Goal: Information Seeking & Learning: Learn about a topic

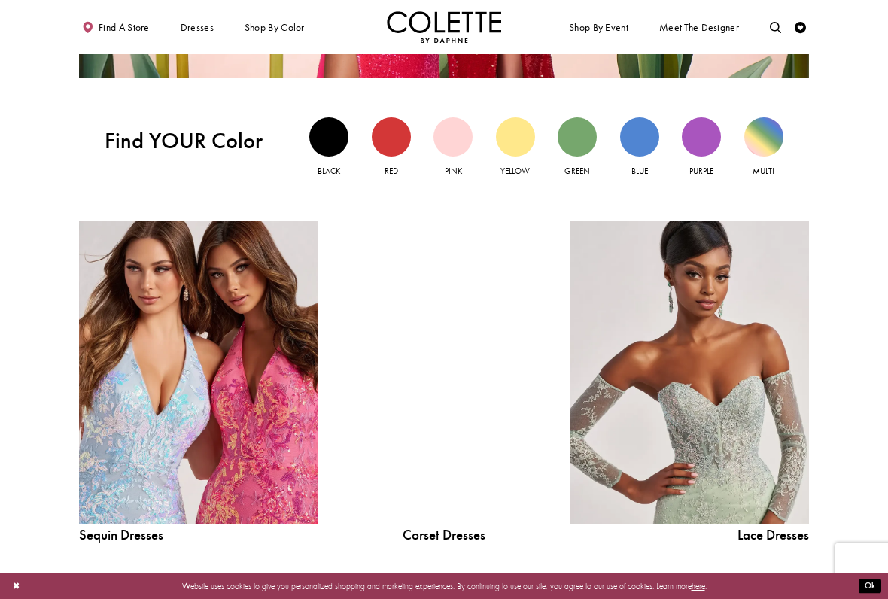
scroll to position [1134, 0]
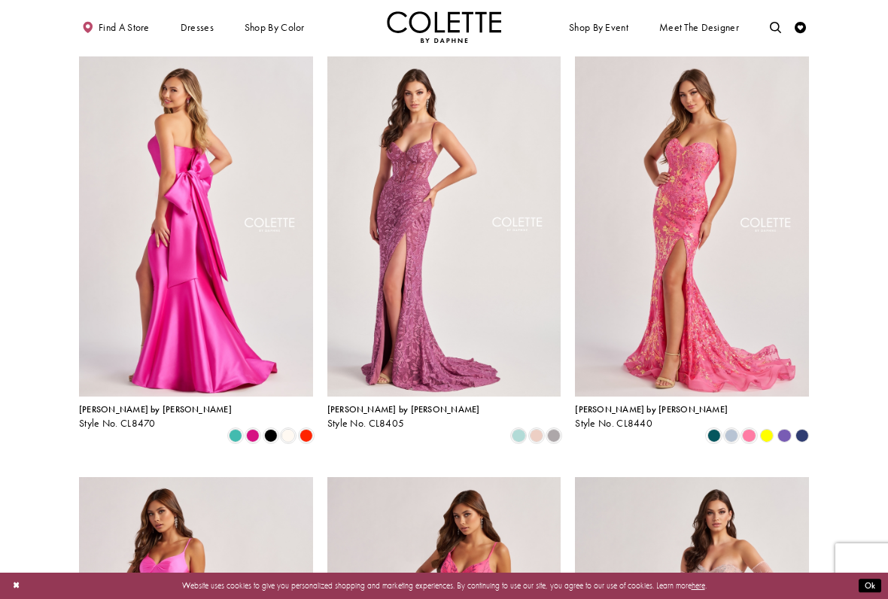
scroll to position [60, 0]
click at [554, 428] on span "Product List" at bounding box center [554, 435] width 14 height 14
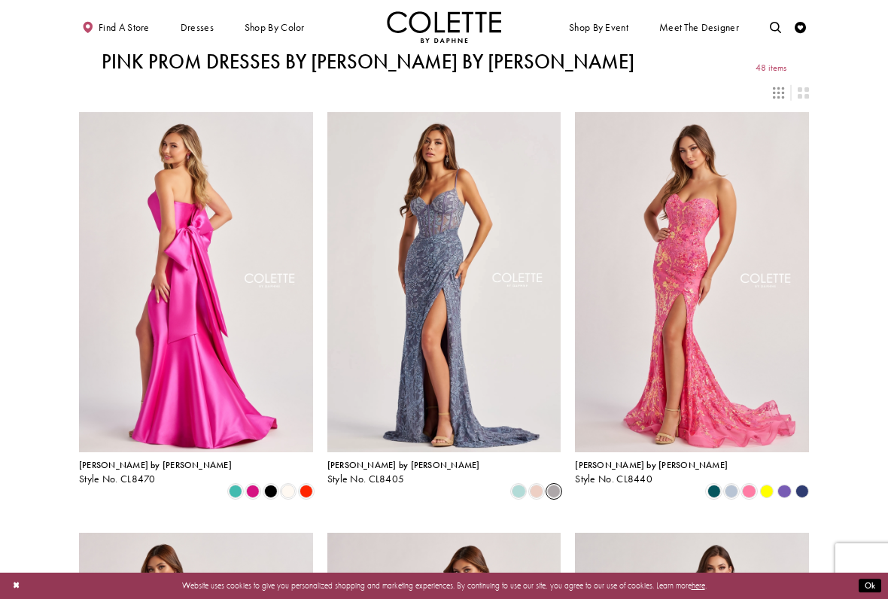
scroll to position [9, 0]
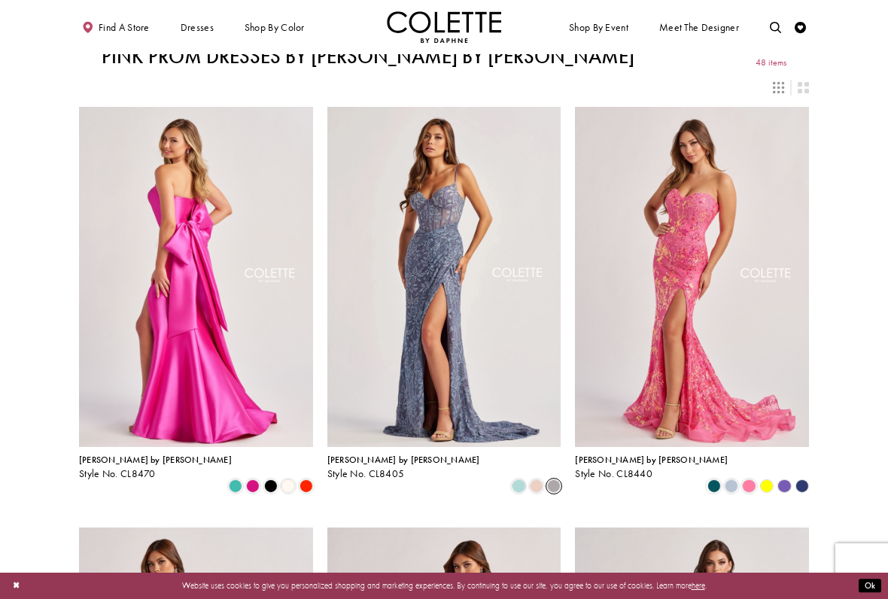
click at [537, 480] on span "Product List" at bounding box center [537, 487] width 14 height 14
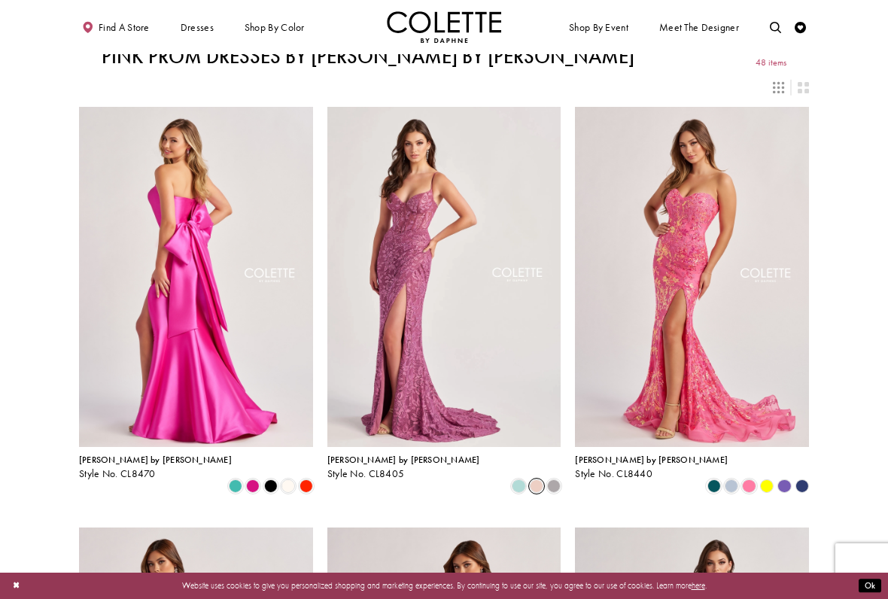
click at [559, 480] on span "Product List" at bounding box center [554, 487] width 14 height 14
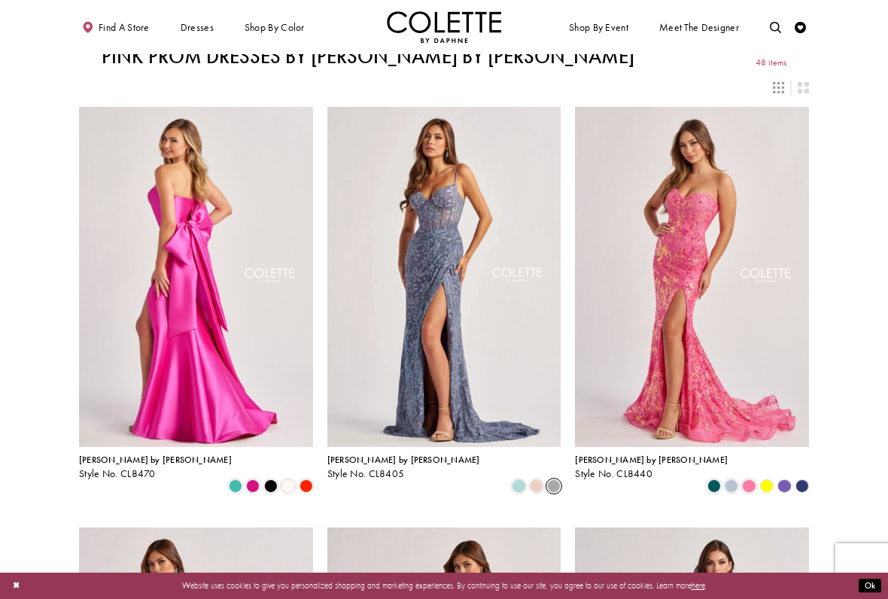
click at [541, 480] on span "Product List" at bounding box center [537, 487] width 14 height 14
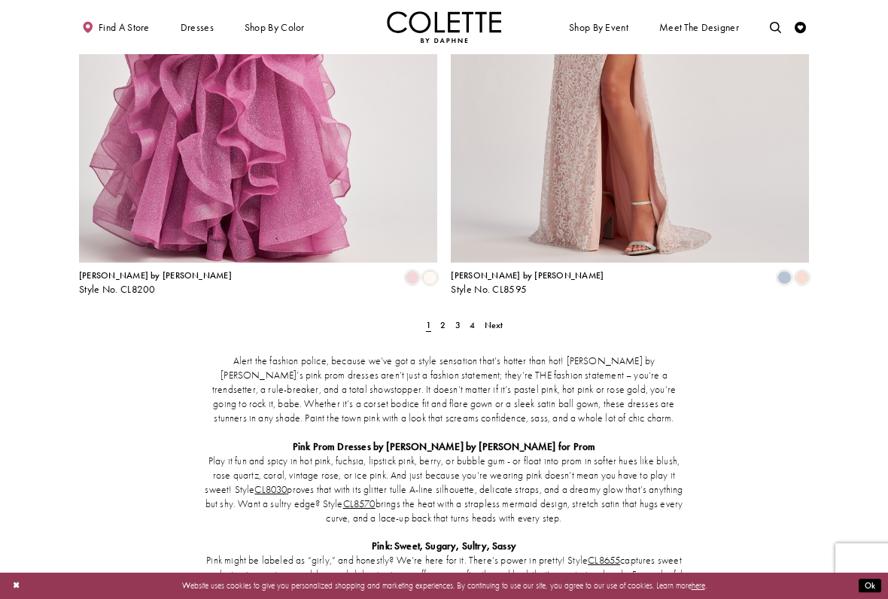
scroll to position [2059, 0]
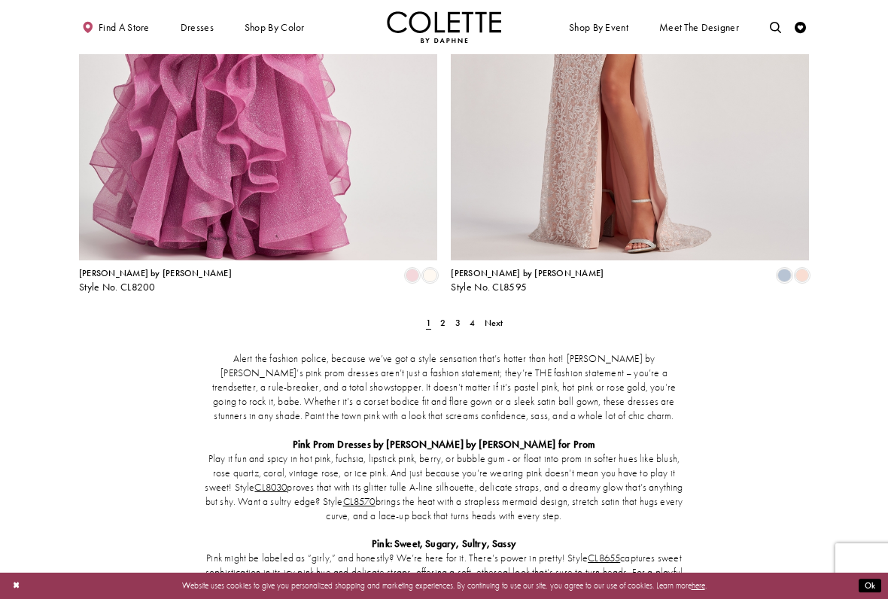
click at [446, 315] on link "2" at bounding box center [443, 323] width 12 height 17
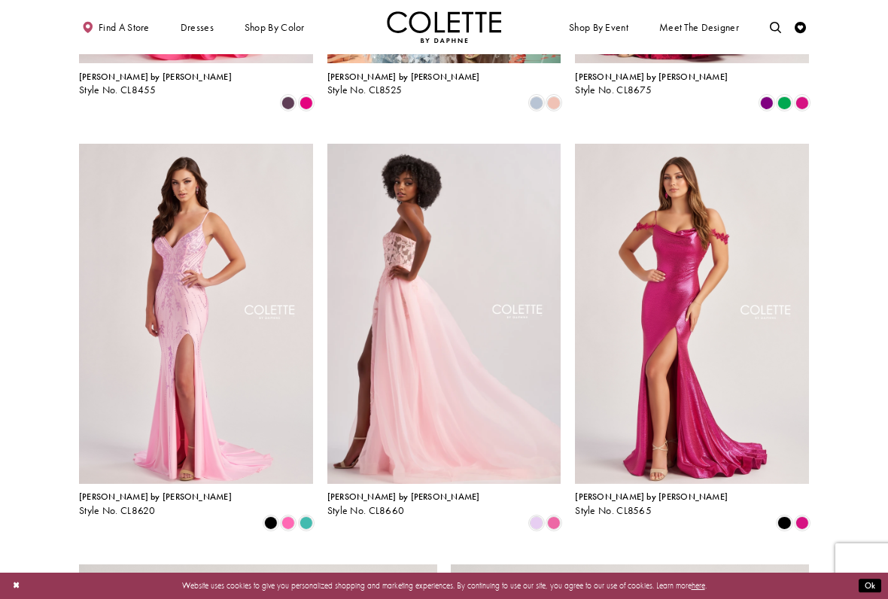
scroll to position [1324, 0]
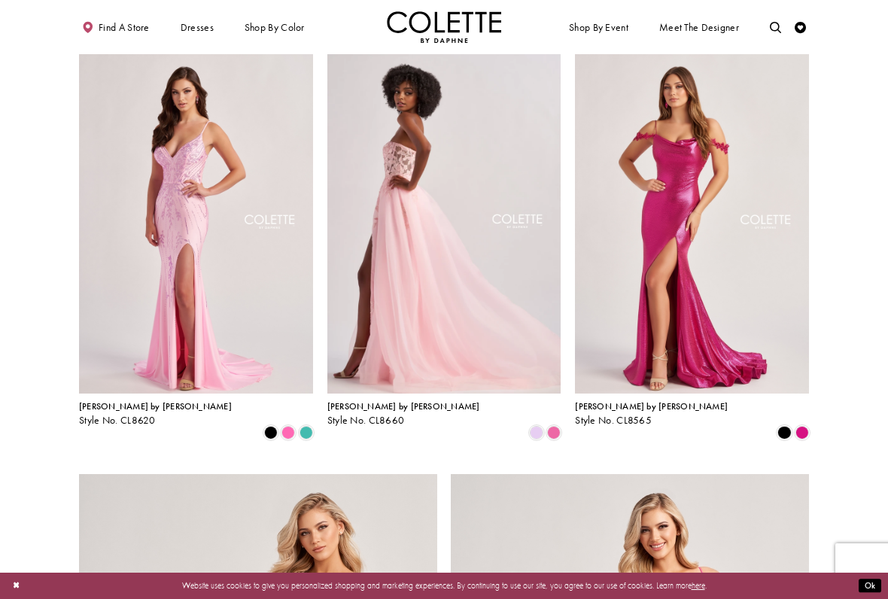
click at [106, 414] on span "Style No. CL8620" at bounding box center [117, 420] width 77 height 13
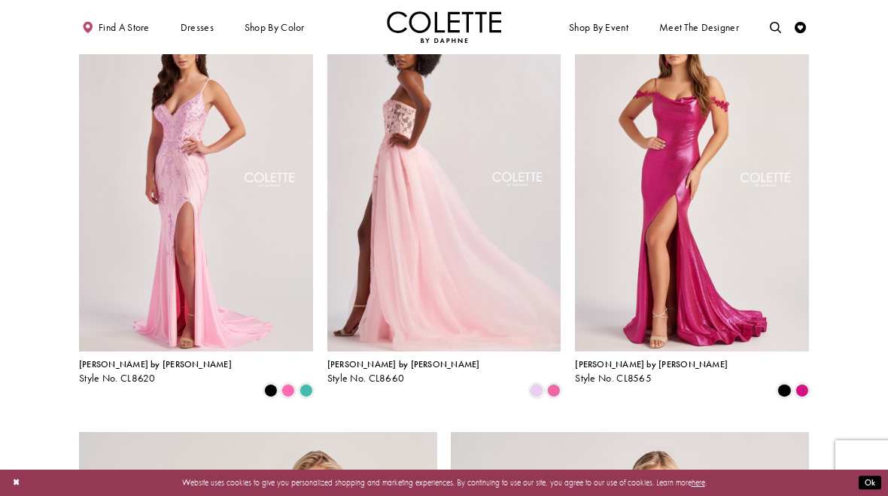
scroll to position [1340, 0]
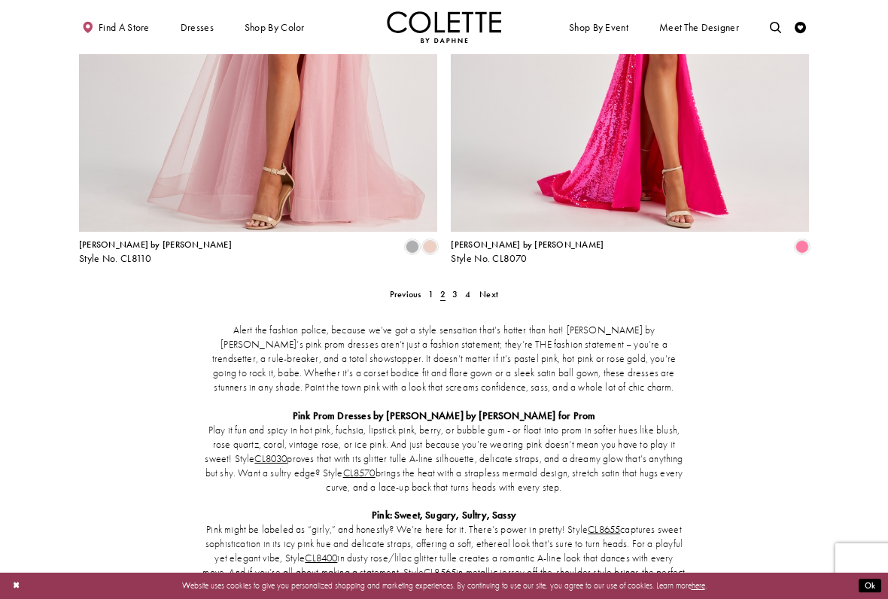
click at [462, 286] on link "4" at bounding box center [468, 294] width 12 height 17
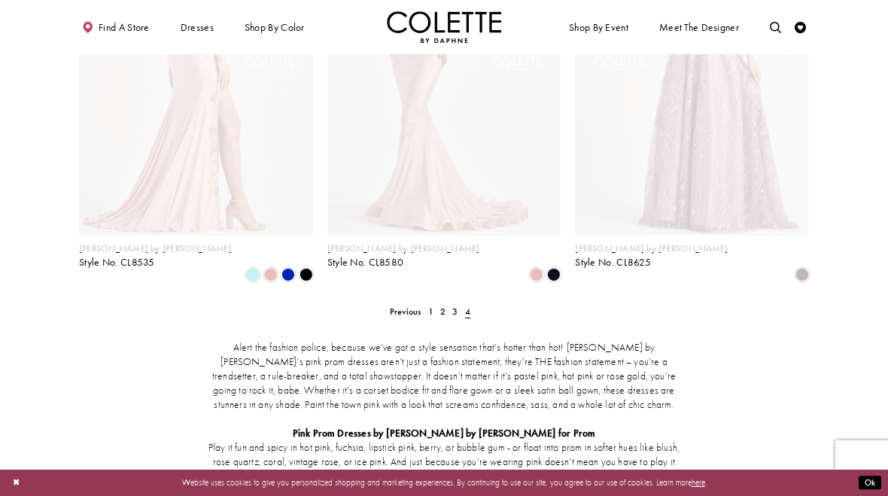
scroll to position [639, 0]
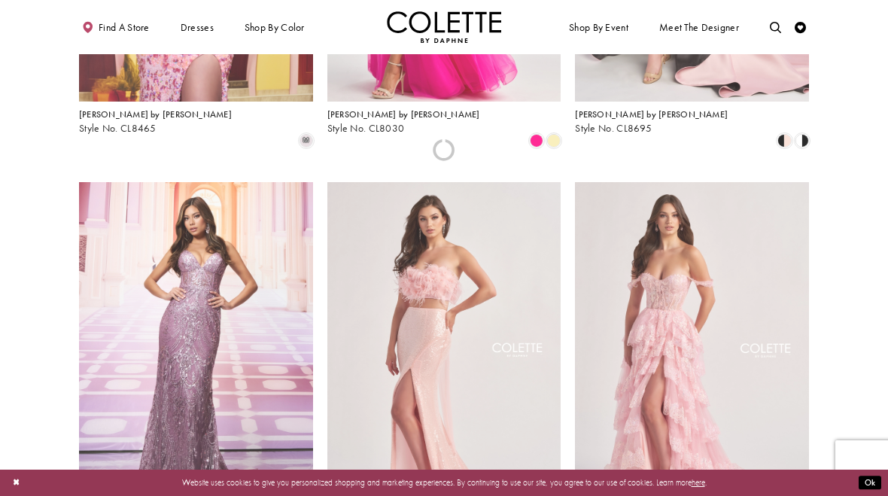
click at [438, 446] on div at bounding box center [444, 150] width 730 height 779
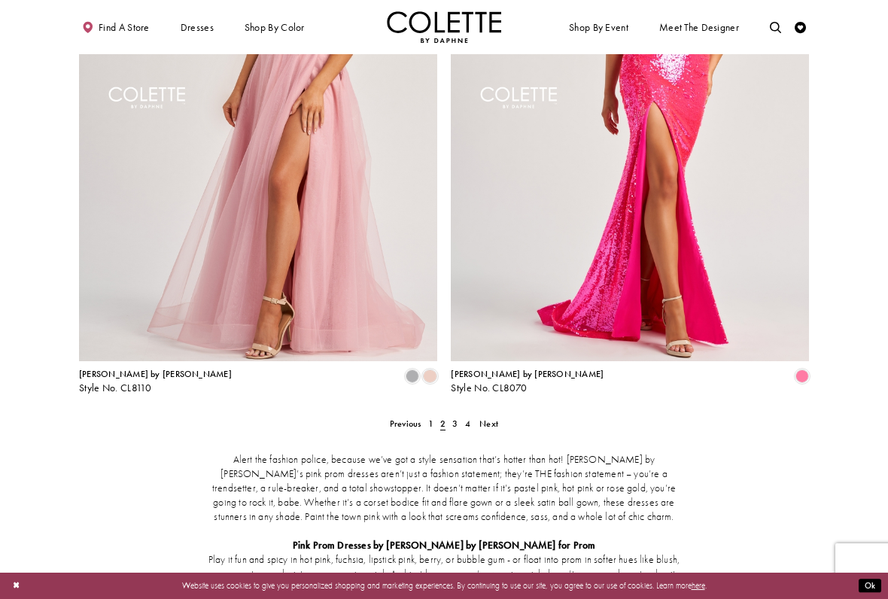
scroll to position [1967, 0]
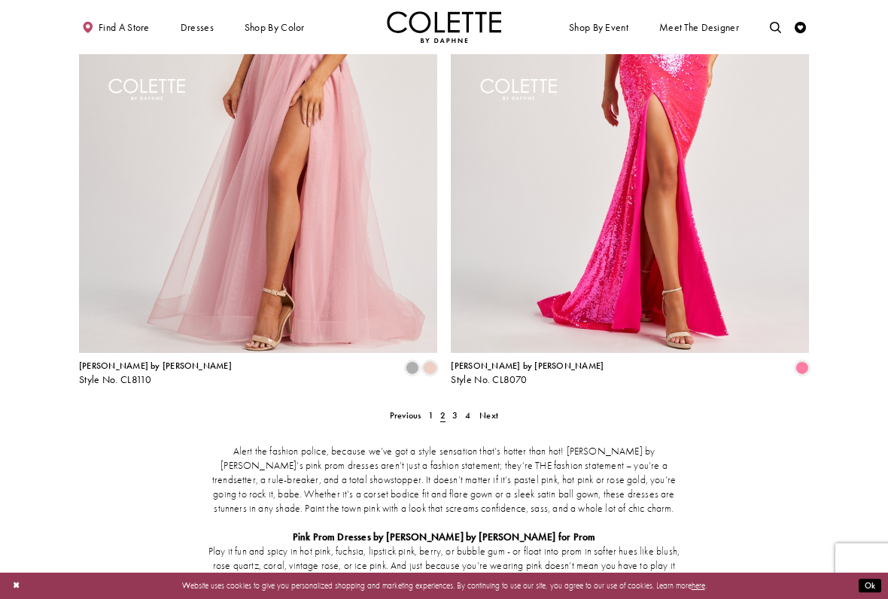
click at [453, 410] on span "3" at bounding box center [455, 416] width 5 height 12
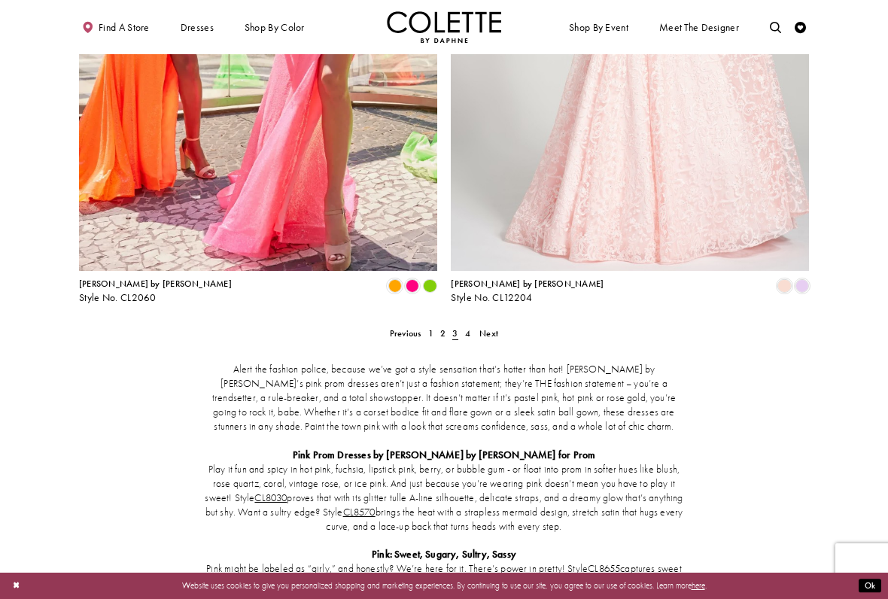
scroll to position [2049, 0]
click at [468, 327] on span "4" at bounding box center [467, 333] width 5 height 12
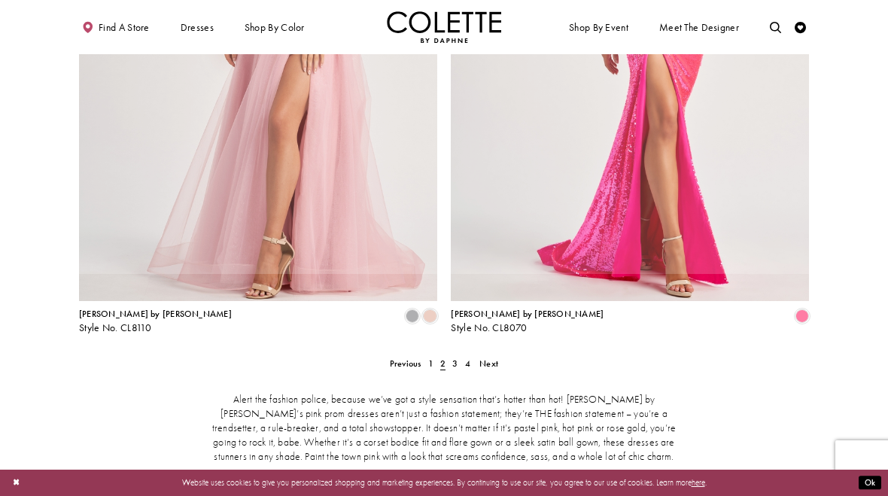
scroll to position [61, 0]
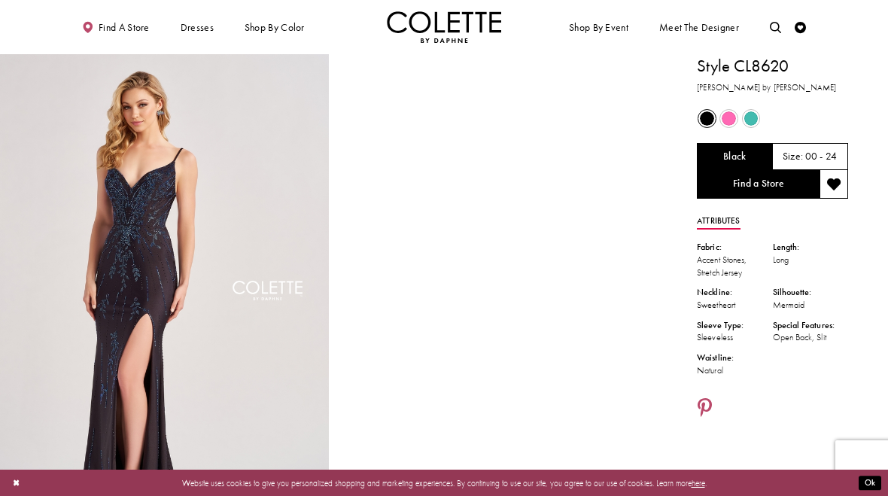
click at [735, 123] on span "Product color controls state depends on size chosen" at bounding box center [729, 118] width 14 height 14
